Goal: Task Accomplishment & Management: Complete application form

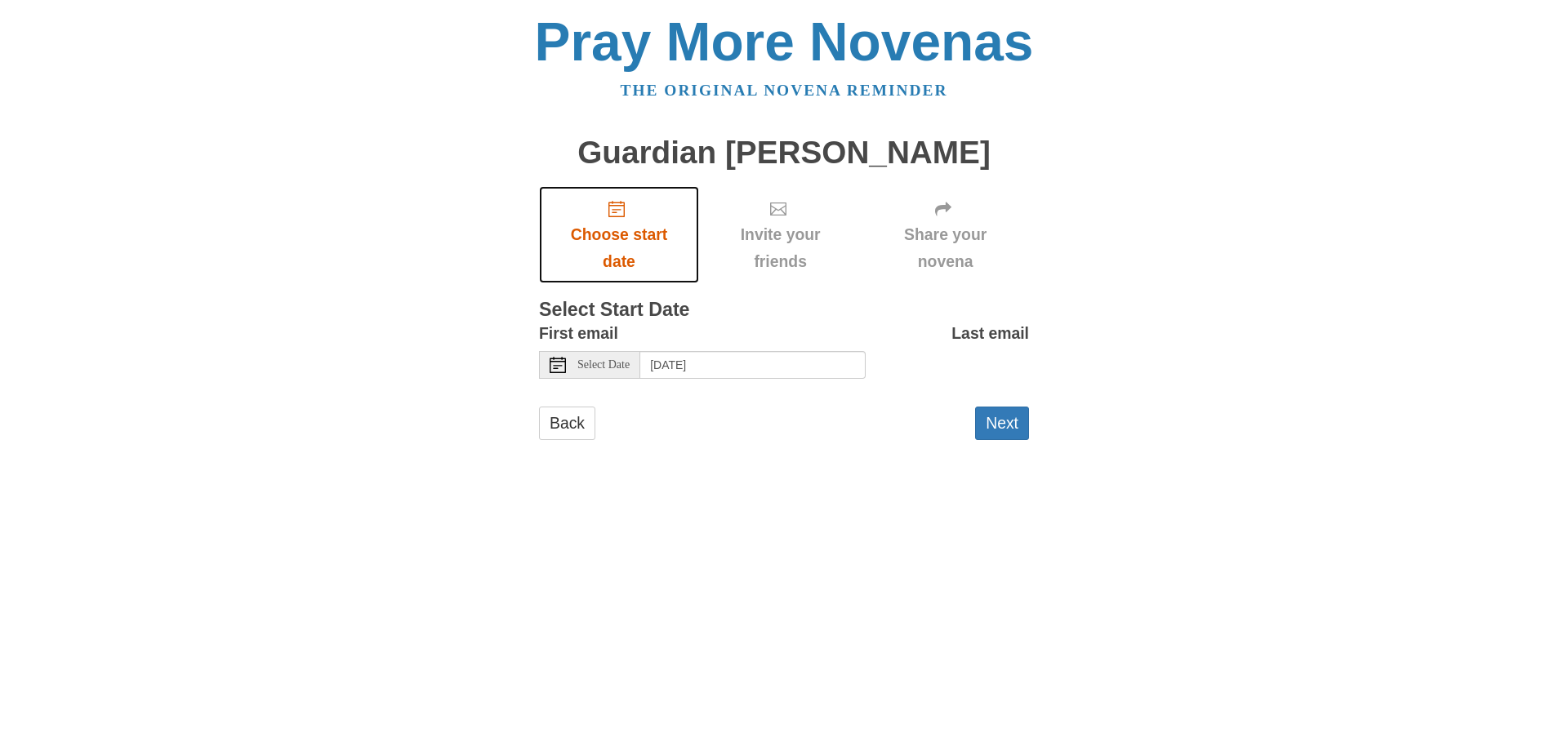
click at [618, 210] on use "Choose start date" at bounding box center [617, 209] width 17 height 17
click at [559, 362] on use at bounding box center [558, 365] width 17 height 17
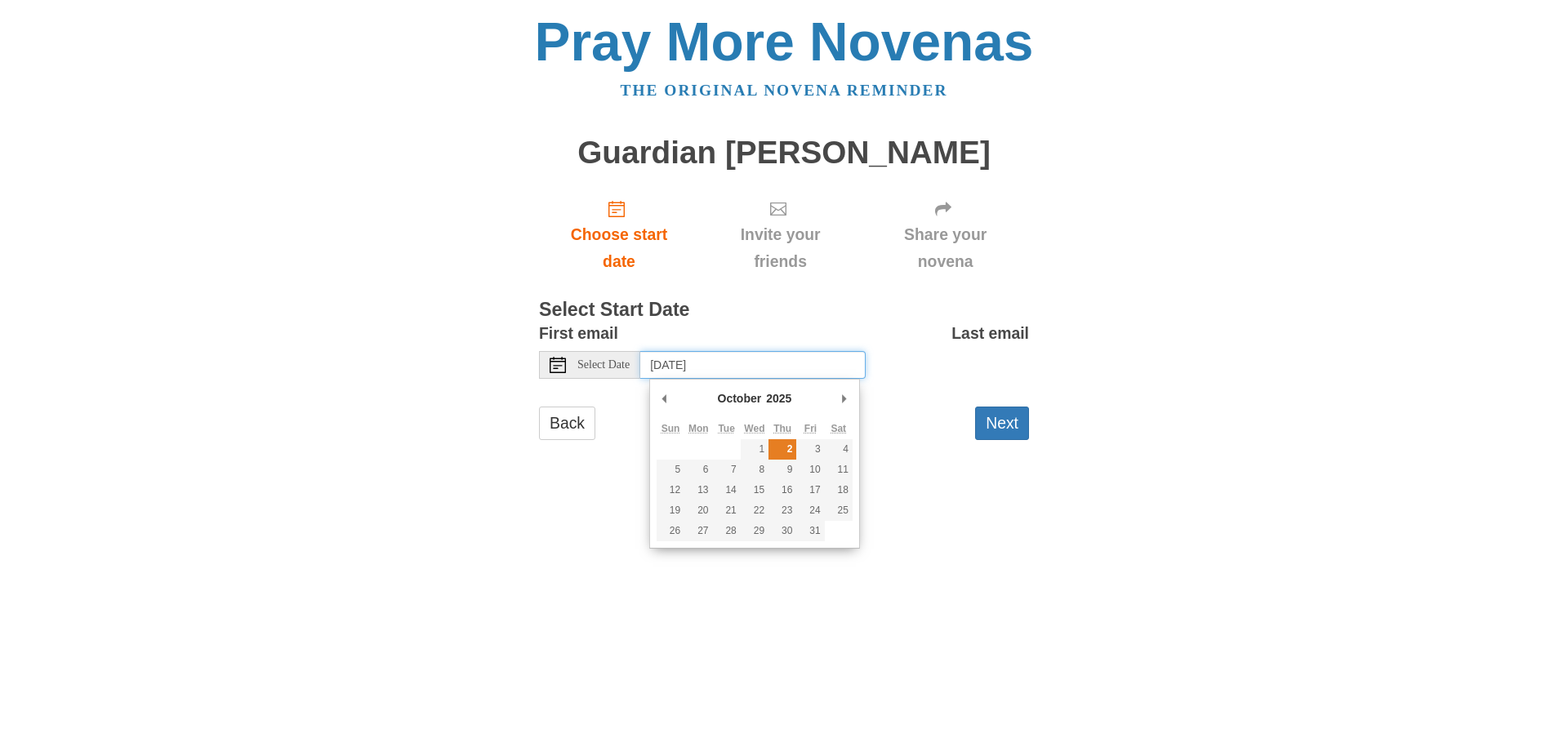
type input "Thursday, October 2nd"
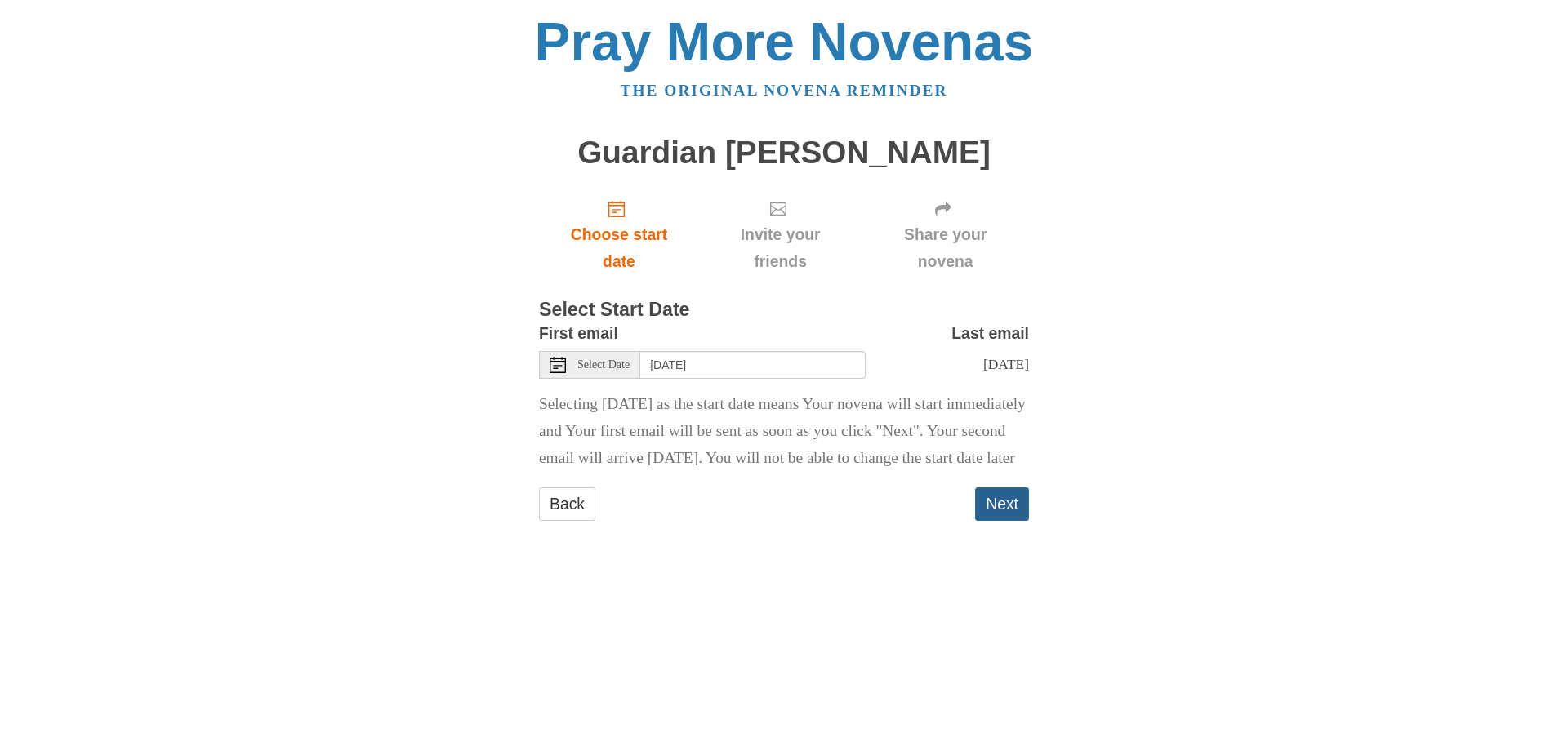
click at [1009, 521] on button "Next" at bounding box center [1002, 504] width 54 height 34
